Goal: Task Accomplishment & Management: Manage account settings

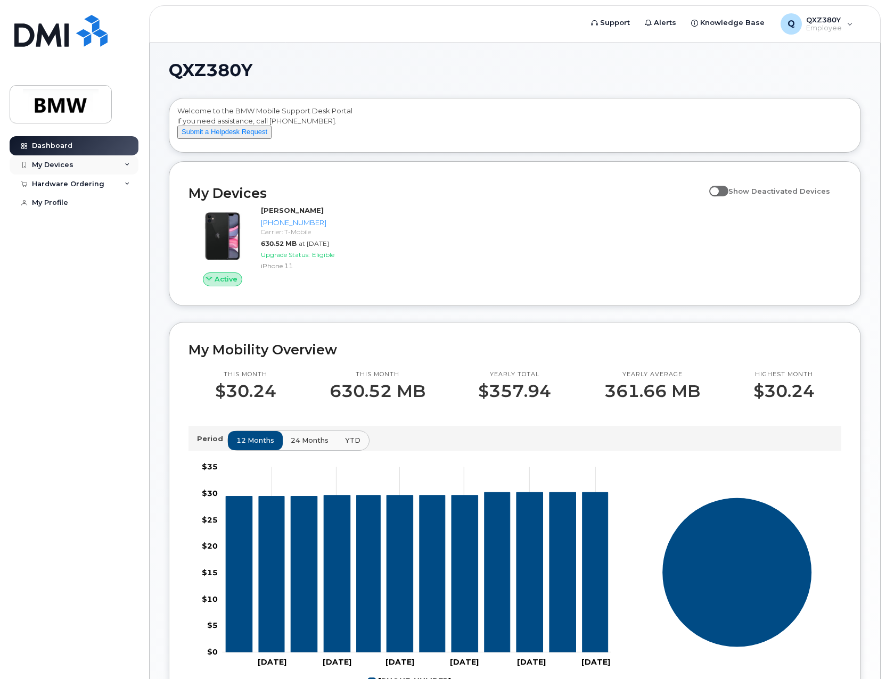
click at [70, 167] on div "My Devices" at bounding box center [53, 165] width 42 height 9
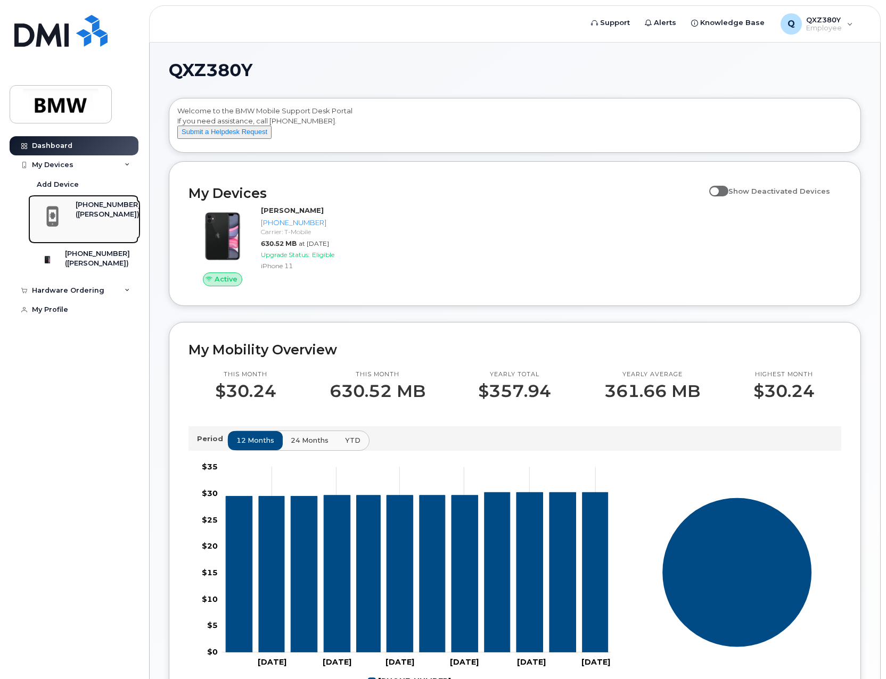
click at [95, 218] on div "([PERSON_NAME])" at bounding box center [108, 215] width 65 height 10
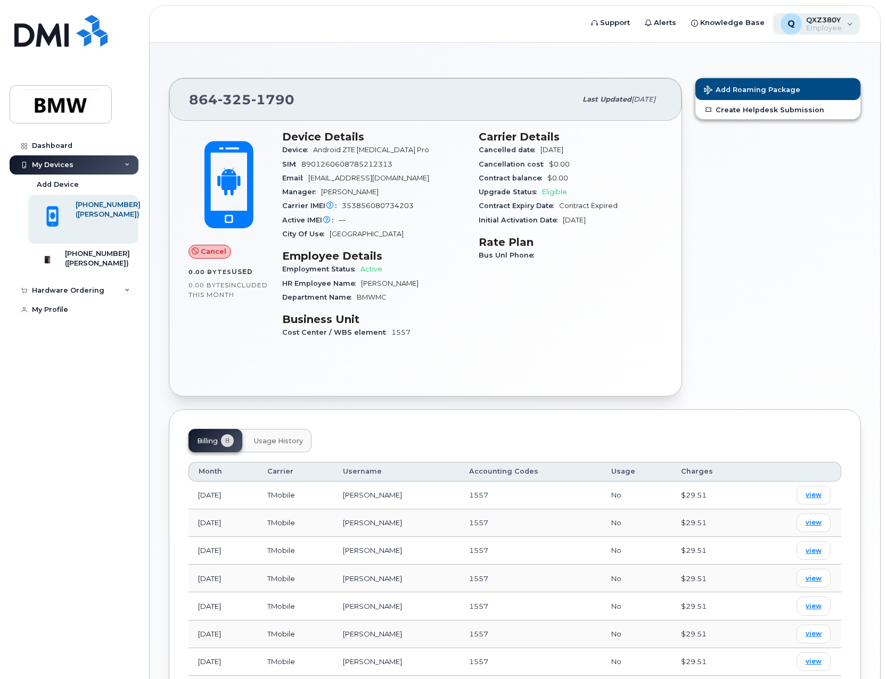
click at [851, 22] on div "Q QXZ380Y Employee" at bounding box center [816, 23] width 87 height 21
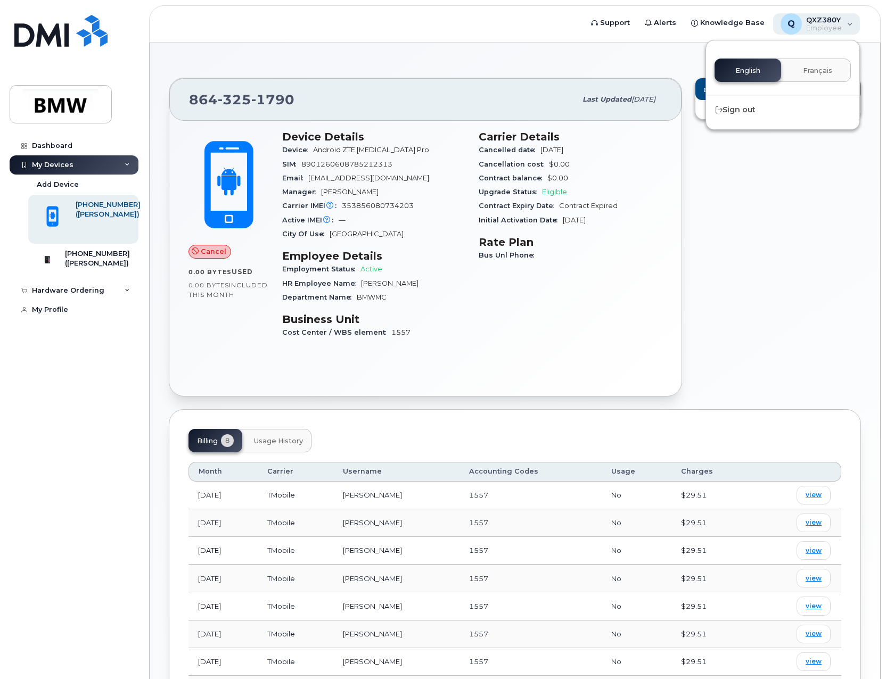
click at [851, 22] on div "Q QXZ380Y Employee" at bounding box center [816, 23] width 87 height 21
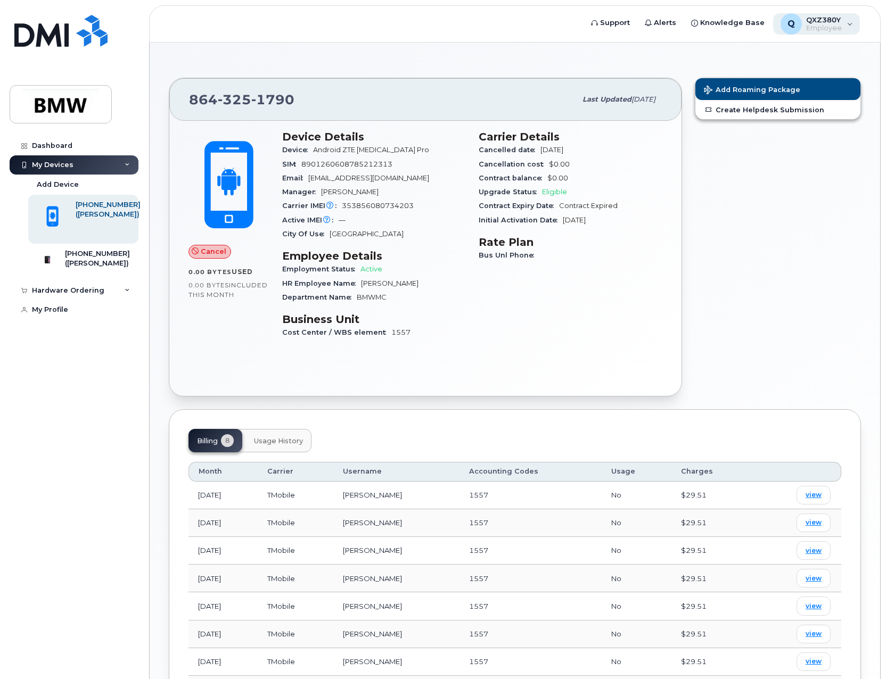
click at [846, 20] on div "Q QXZ380Y Employee" at bounding box center [816, 23] width 87 height 21
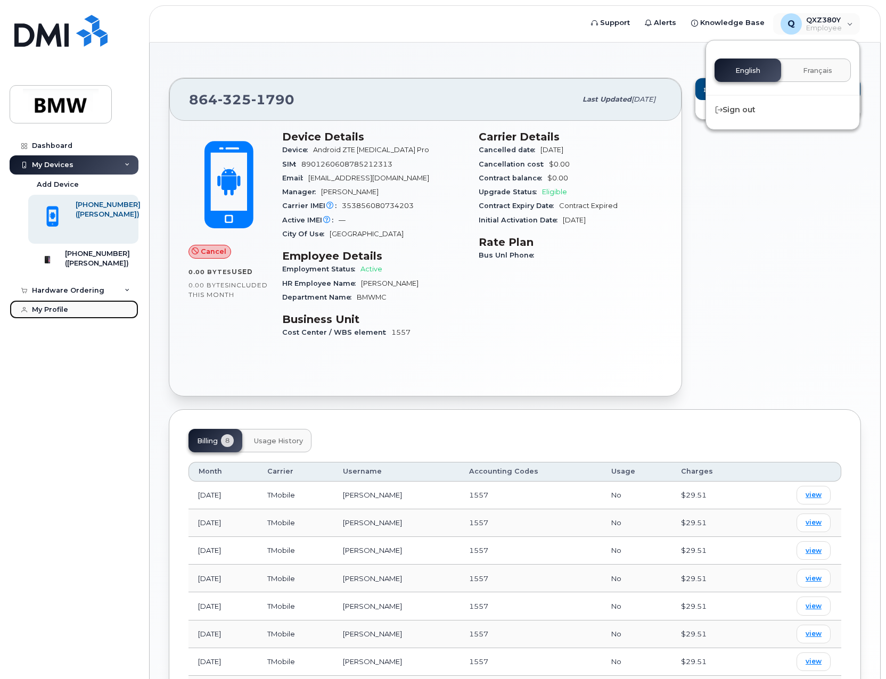
click at [58, 314] on div "My Profile" at bounding box center [50, 309] width 36 height 9
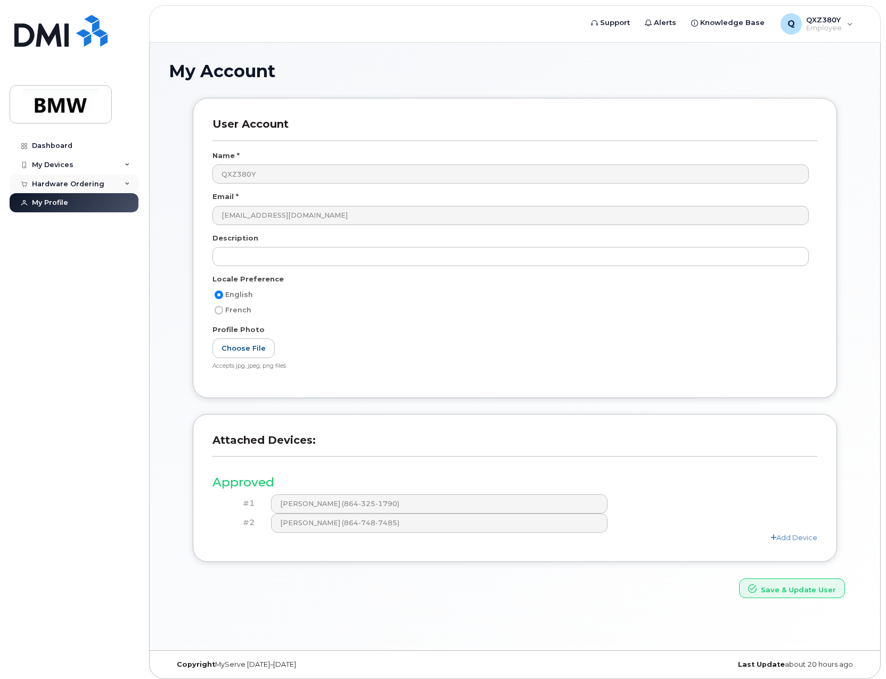
click at [124, 179] on div "Hardware Ordering" at bounding box center [74, 184] width 129 height 19
